Goal: Task Accomplishment & Management: Manage account settings

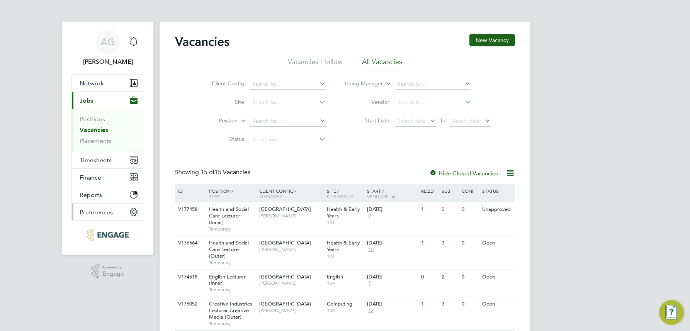
click at [100, 214] on span "Preferences" at bounding box center [96, 212] width 33 height 7
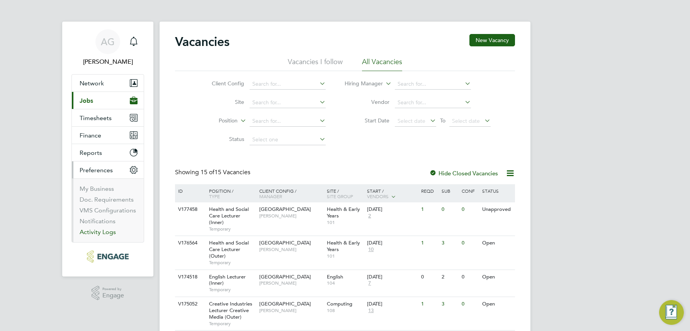
click at [93, 234] on link "Activity Logs" at bounding box center [98, 231] width 36 height 7
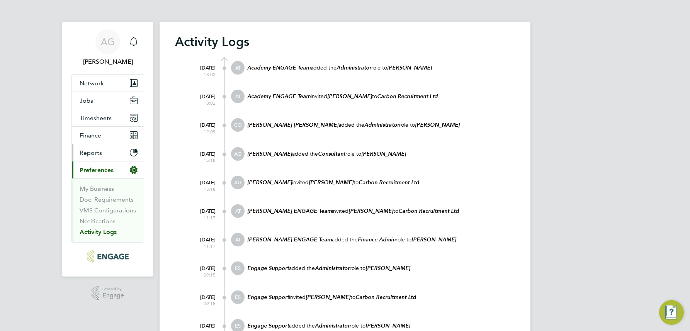
click at [107, 151] on button "Reports" at bounding box center [108, 152] width 72 height 17
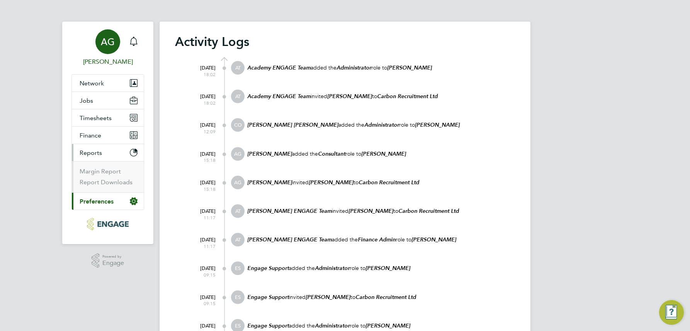
click at [115, 43] on div "AG" at bounding box center [107, 41] width 25 height 25
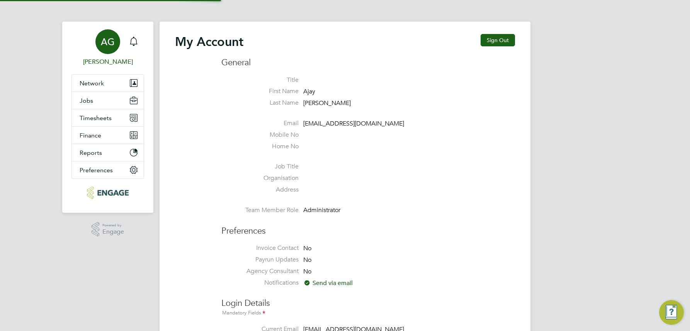
type input "ajay@carbonrecruitment.co.uk"
click at [102, 149] on button "Reports" at bounding box center [108, 152] width 72 height 17
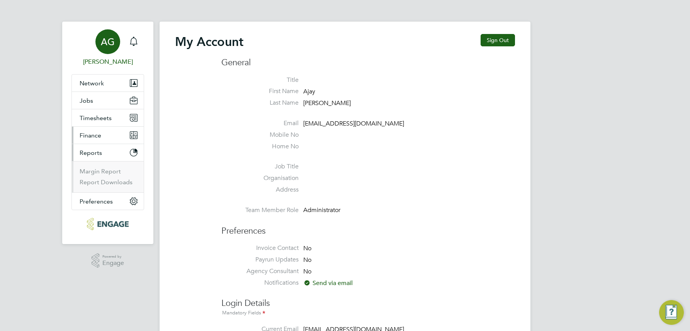
click at [102, 138] on button "Finance" at bounding box center [108, 135] width 72 height 17
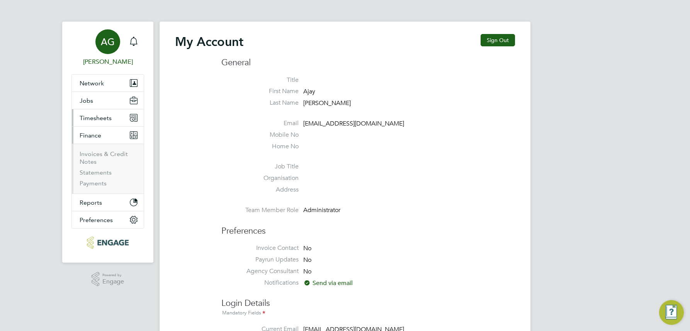
click at [98, 113] on button "Timesheets" at bounding box center [108, 117] width 72 height 17
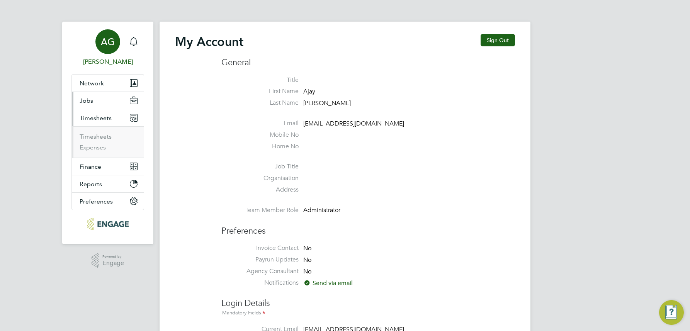
click at [98, 106] on button "Jobs" at bounding box center [108, 100] width 72 height 17
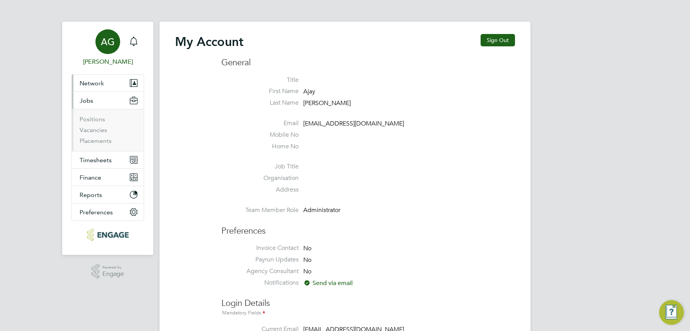
click at [99, 86] on span "Network" at bounding box center [92, 83] width 24 height 7
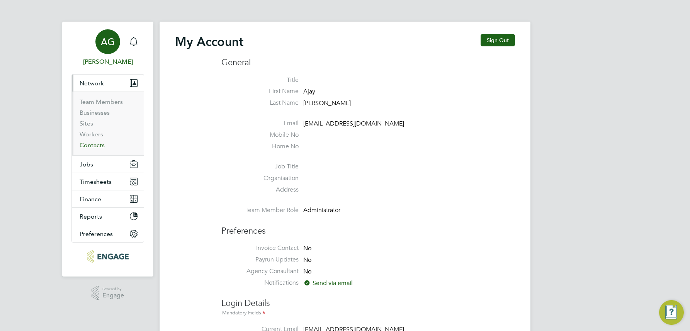
click at [97, 144] on link "Contacts" at bounding box center [92, 144] width 25 height 7
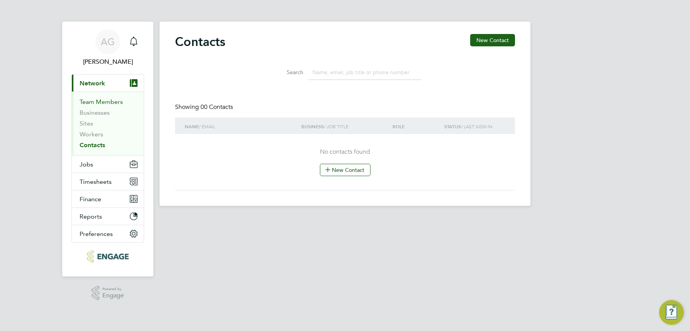
click at [91, 103] on link "Team Members" at bounding box center [101, 101] width 43 height 7
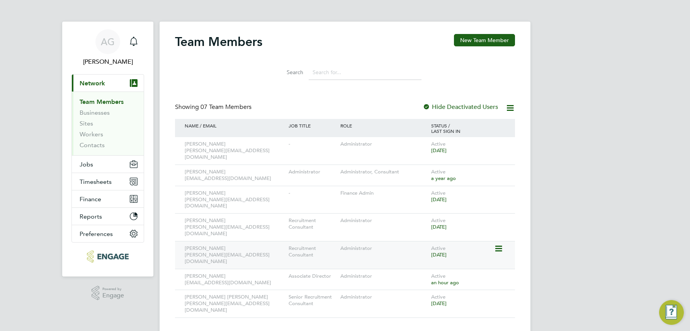
click at [501, 244] on icon at bounding box center [498, 248] width 8 height 9
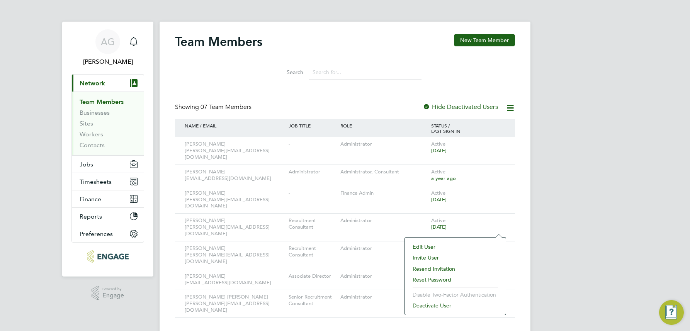
click at [449, 307] on li "Deactivate User" at bounding box center [455, 305] width 93 height 11
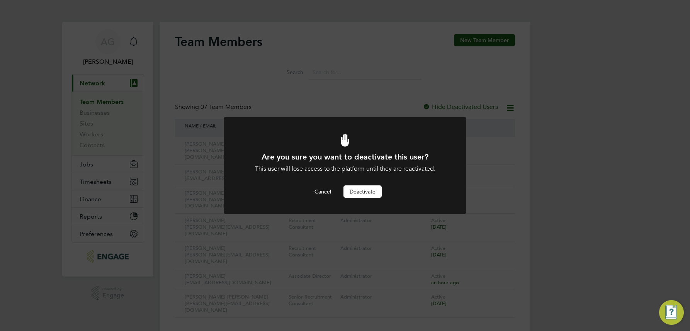
click at [364, 194] on button "Deactivate" at bounding box center [363, 191] width 38 height 12
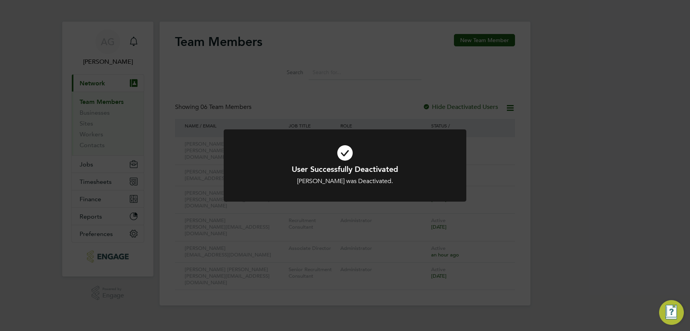
click at [317, 296] on div "User Successfully Deactivated Louis Glass was Deactivated. Cancel Okay" at bounding box center [345, 165] width 690 height 331
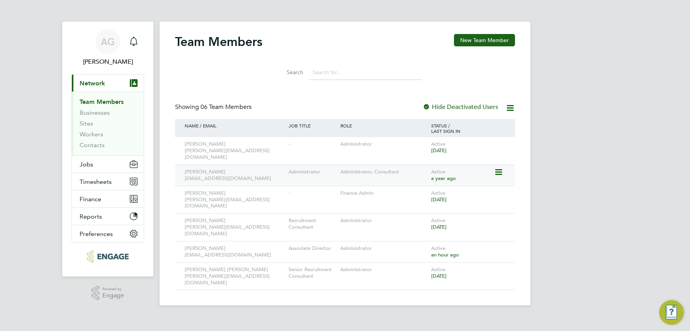
click at [497, 168] on icon at bounding box center [498, 172] width 8 height 9
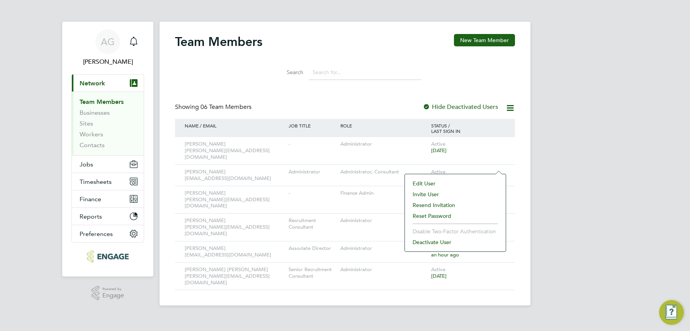
click at [437, 243] on li "Deactivate User" at bounding box center [455, 242] width 93 height 11
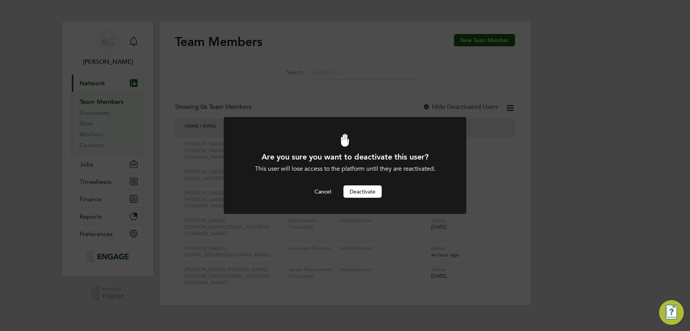
click at [373, 195] on button "Deactivate" at bounding box center [363, 191] width 38 height 12
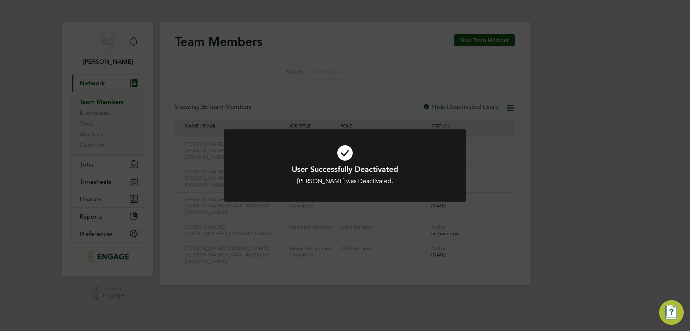
click at [551, 168] on div "User Successfully Deactivated Jasmine Birk was Deactivated. Cancel Okay" at bounding box center [345, 165] width 690 height 331
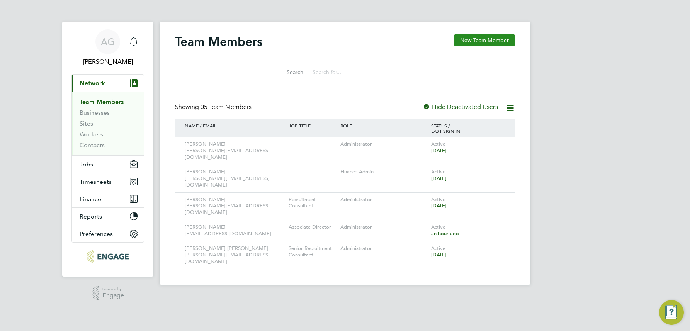
click at [501, 41] on button "New Team Member" at bounding box center [484, 40] width 61 height 12
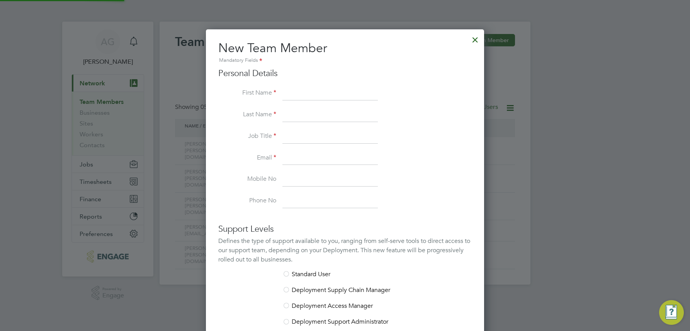
scroll to position [463, 279]
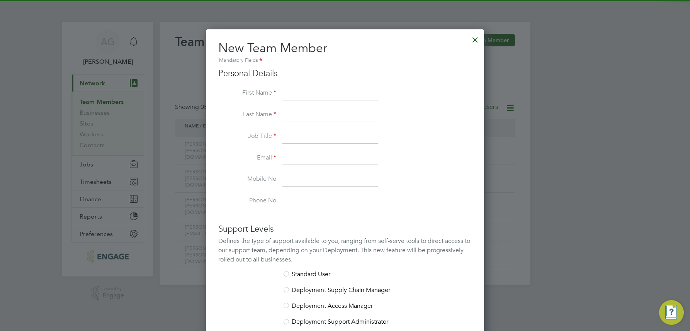
click at [321, 89] on input at bounding box center [329, 94] width 95 height 14
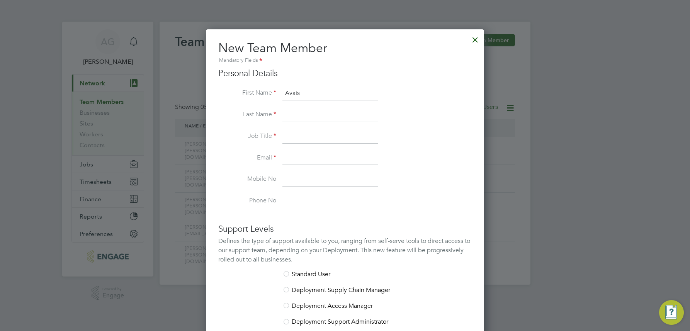
type input "Avais"
type input "Sabir"
type input "Consultant"
click at [476, 39] on div at bounding box center [475, 38] width 14 height 14
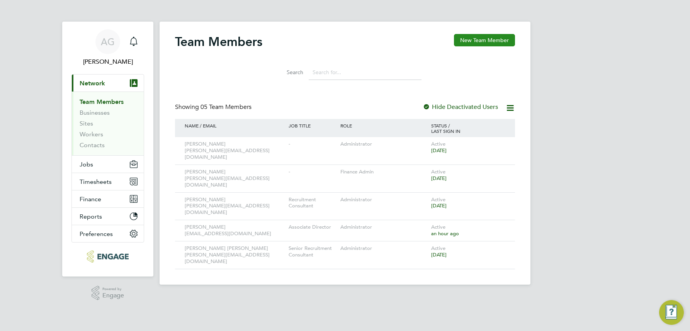
click at [485, 39] on button "New Team Member" at bounding box center [484, 40] width 61 height 12
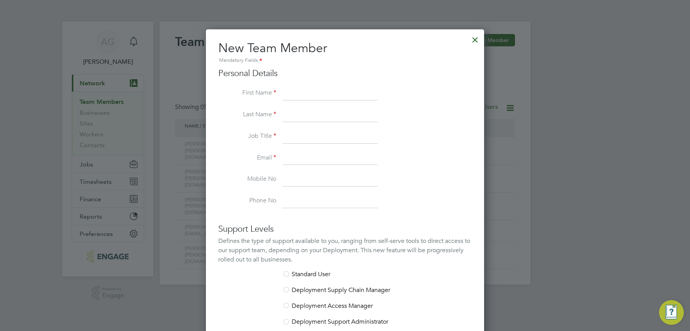
click at [298, 139] on input at bounding box center [329, 137] width 95 height 14
type input "Consultant"
type input "Avais"
type input "Sabir"
click at [285, 136] on input "Consultant" at bounding box center [329, 137] width 95 height 14
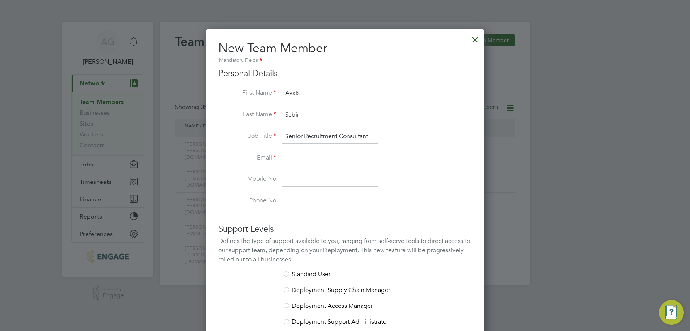
type input "Senior Recruitment Consultant"
type input "avais@carbonrecruitment.co.uk"
click at [286, 202] on input at bounding box center [329, 201] width 95 height 14
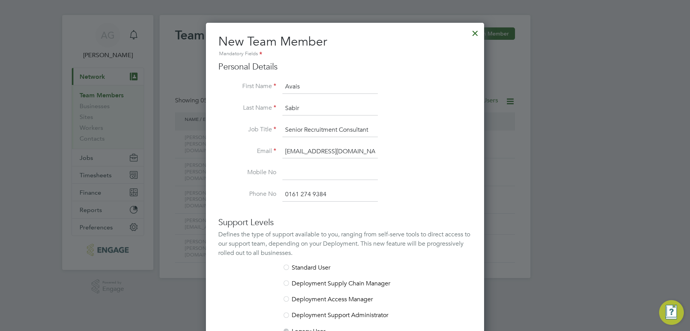
scroll to position [161, 0]
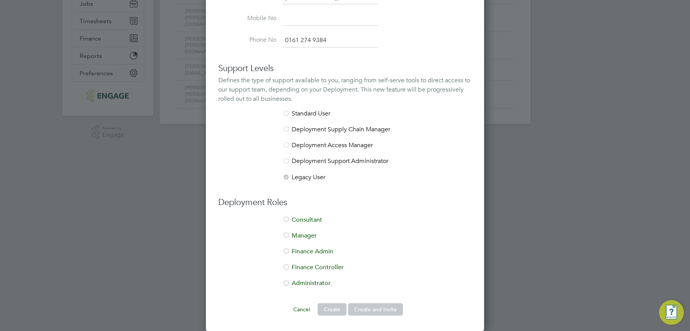
type input "0161 274 9384"
click at [312, 220] on li "Consultant" at bounding box center [345, 224] width 254 height 16
click at [385, 311] on button "Create and Invite" at bounding box center [375, 309] width 55 height 12
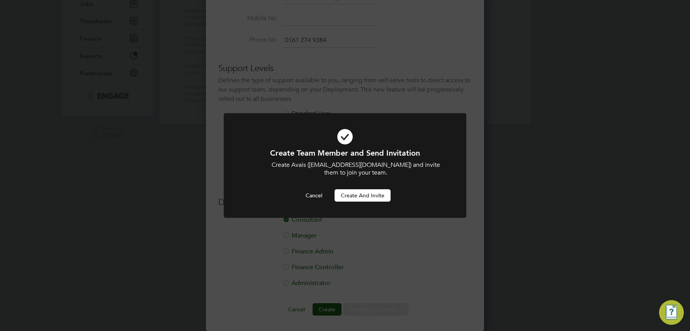
click at [373, 194] on button "Create and invite" at bounding box center [363, 195] width 56 height 12
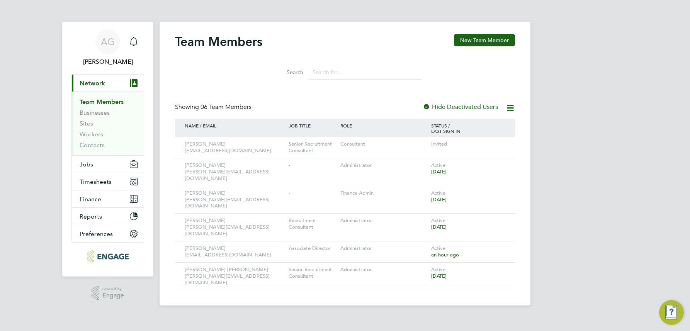
click at [586, 97] on div "AG Ajay Gandhi Notifications Applications: Current page: Network Team Members B…" at bounding box center [345, 159] width 690 height 318
click at [90, 168] on button "Jobs" at bounding box center [108, 164] width 72 height 17
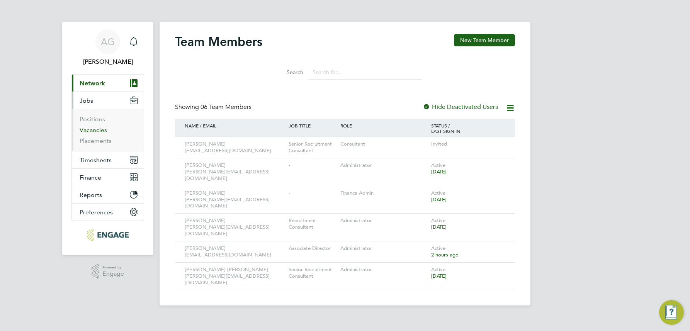
click at [104, 131] on link "Vacancies" at bounding box center [93, 129] width 27 height 7
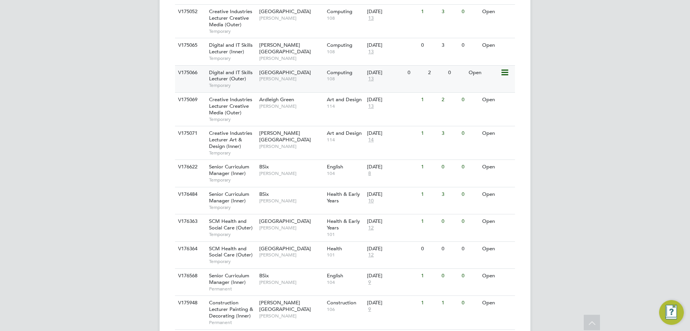
scroll to position [353, 0]
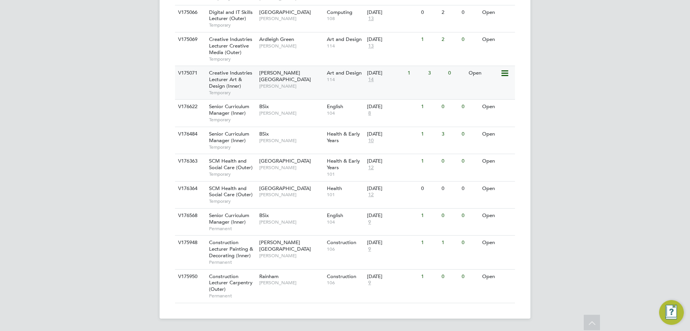
click at [230, 82] on span "Creative Industries Lecturer Art & Design (Inner)" at bounding box center [230, 80] width 43 height 20
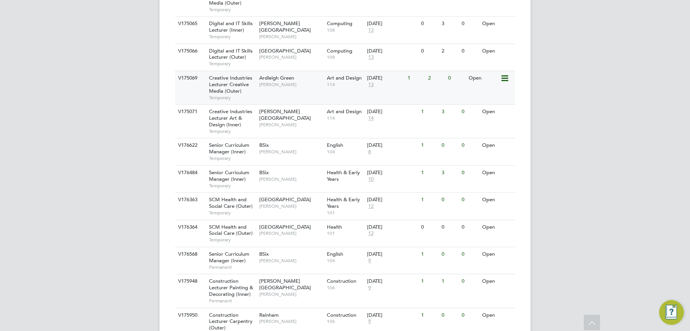
click at [227, 88] on span "Creative Industries Lecturer Creative Media (Outer)" at bounding box center [230, 85] width 43 height 20
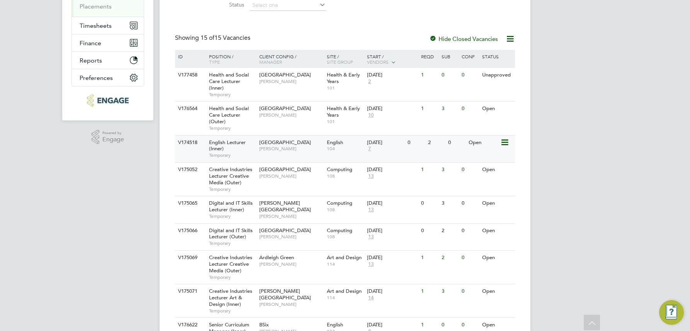
scroll to position [121, 0]
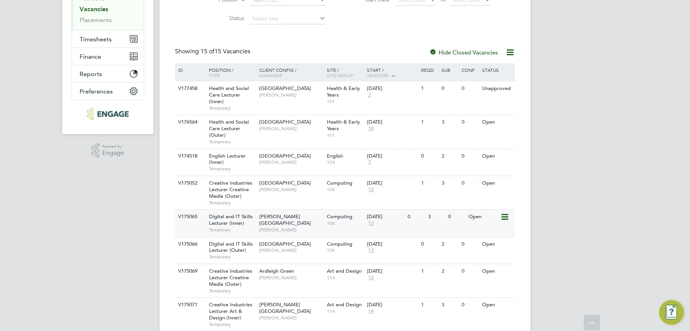
click at [290, 227] on span "[PERSON_NAME]" at bounding box center [291, 230] width 64 height 6
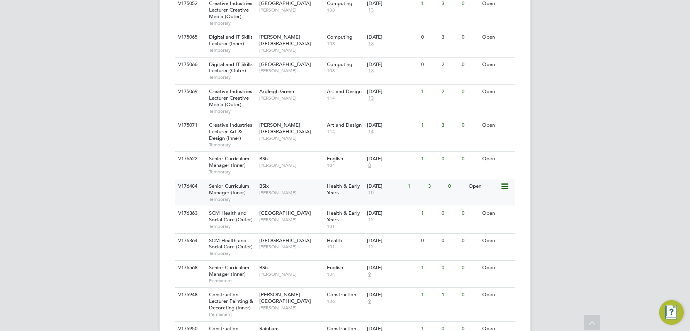
scroll to position [314, 0]
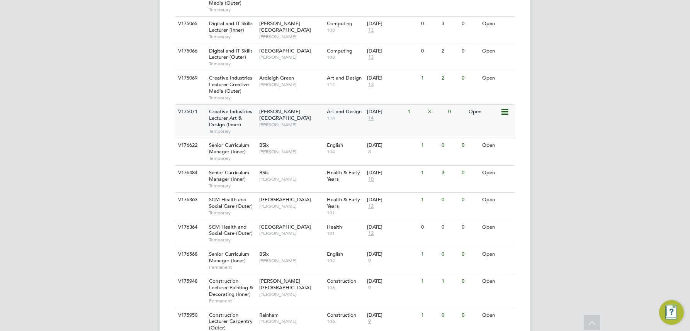
drag, startPoint x: 308, startPoint y: 123, endPoint x: 322, endPoint y: 133, distance: 17.4
click at [322, 133] on div "V175071 Creative Industries Lecturer Art & Design (Inner) Temporary Hackney Cam…" at bounding box center [345, 121] width 340 height 34
click at [439, 64] on div "V175066 Digital and IT Skills Lecturer (Outer) Temporary Epping Forest Campus P…" at bounding box center [345, 57] width 340 height 27
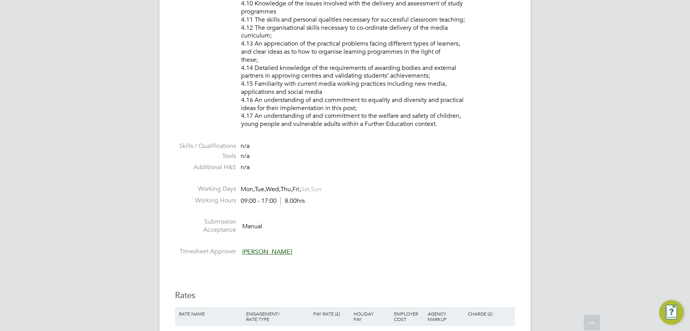
scroll to position [1237, 0]
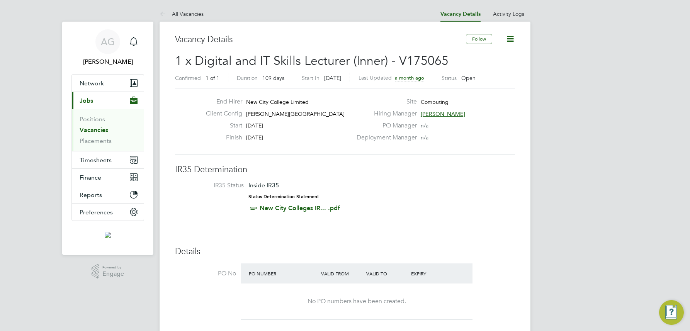
click at [450, 111] on span "Nazy Mobasser" at bounding box center [443, 114] width 44 height 7
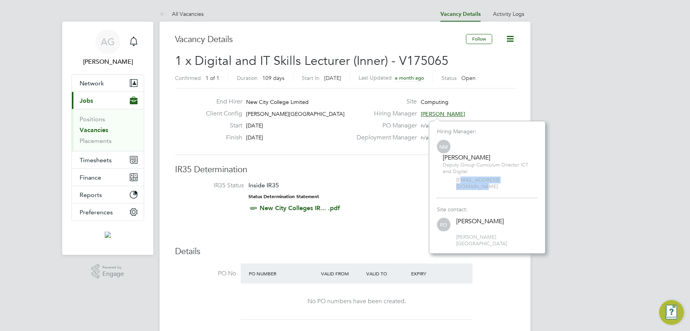
drag, startPoint x: 520, startPoint y: 182, endPoint x: 461, endPoint y: 179, distance: 58.8
click at [461, 179] on span "nazy.mobasser@ncclondon.ac.uk" at bounding box center [496, 183] width 81 height 13
drag, startPoint x: 461, startPoint y: 179, endPoint x: 457, endPoint y: 180, distance: 4.4
click at [457, 180] on span "nazy.mobasser@ncclondon.ac.uk" at bounding box center [496, 183] width 81 height 13
drag, startPoint x: 536, startPoint y: 180, endPoint x: 436, endPoint y: 180, distance: 99.7
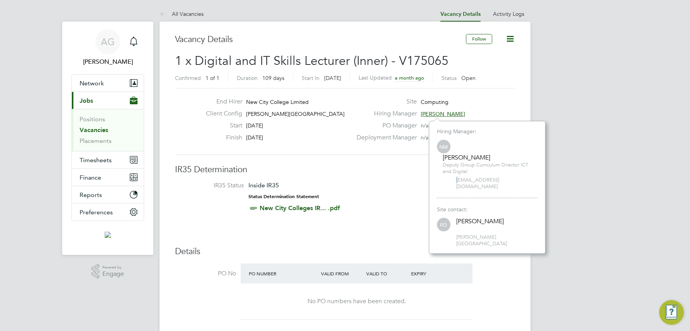
click at [436, 180] on div "Hiring Manager: NM Nazy Mobasser Deputy Group Curriculum Director ICT and Digit…" at bounding box center [487, 187] width 117 height 133
drag, startPoint x: 436, startPoint y: 180, endPoint x: 477, endPoint y: 180, distance: 40.6
copy span "nazy.mobasser@ncclondon.ac.uk"
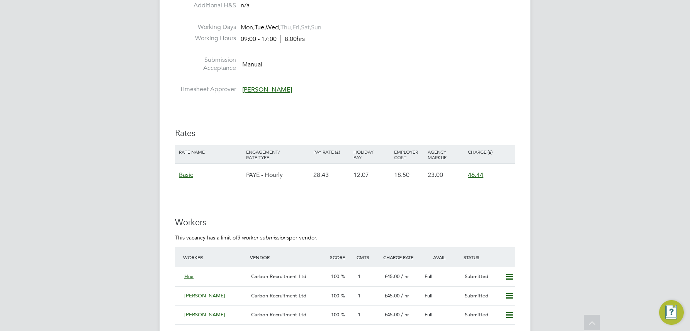
scroll to position [1237, 0]
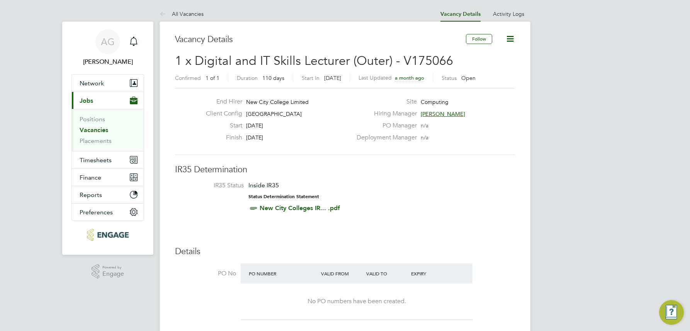
click at [432, 112] on span "[PERSON_NAME]" at bounding box center [443, 114] width 44 height 7
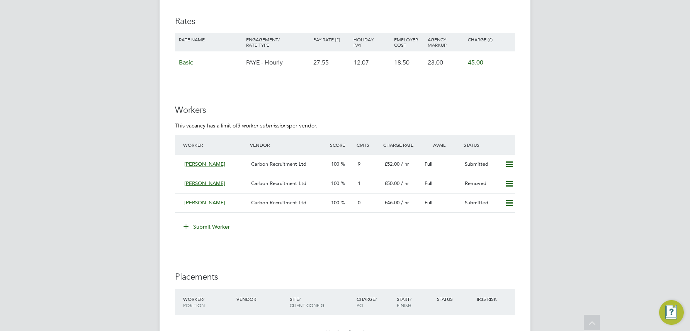
scroll to position [1894, 0]
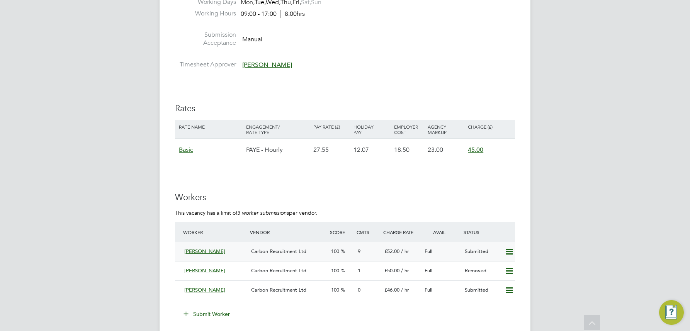
click at [361, 248] on div "9" at bounding box center [368, 251] width 27 height 13
